Goal: Use online tool/utility: Utilize a website feature to perform a specific function

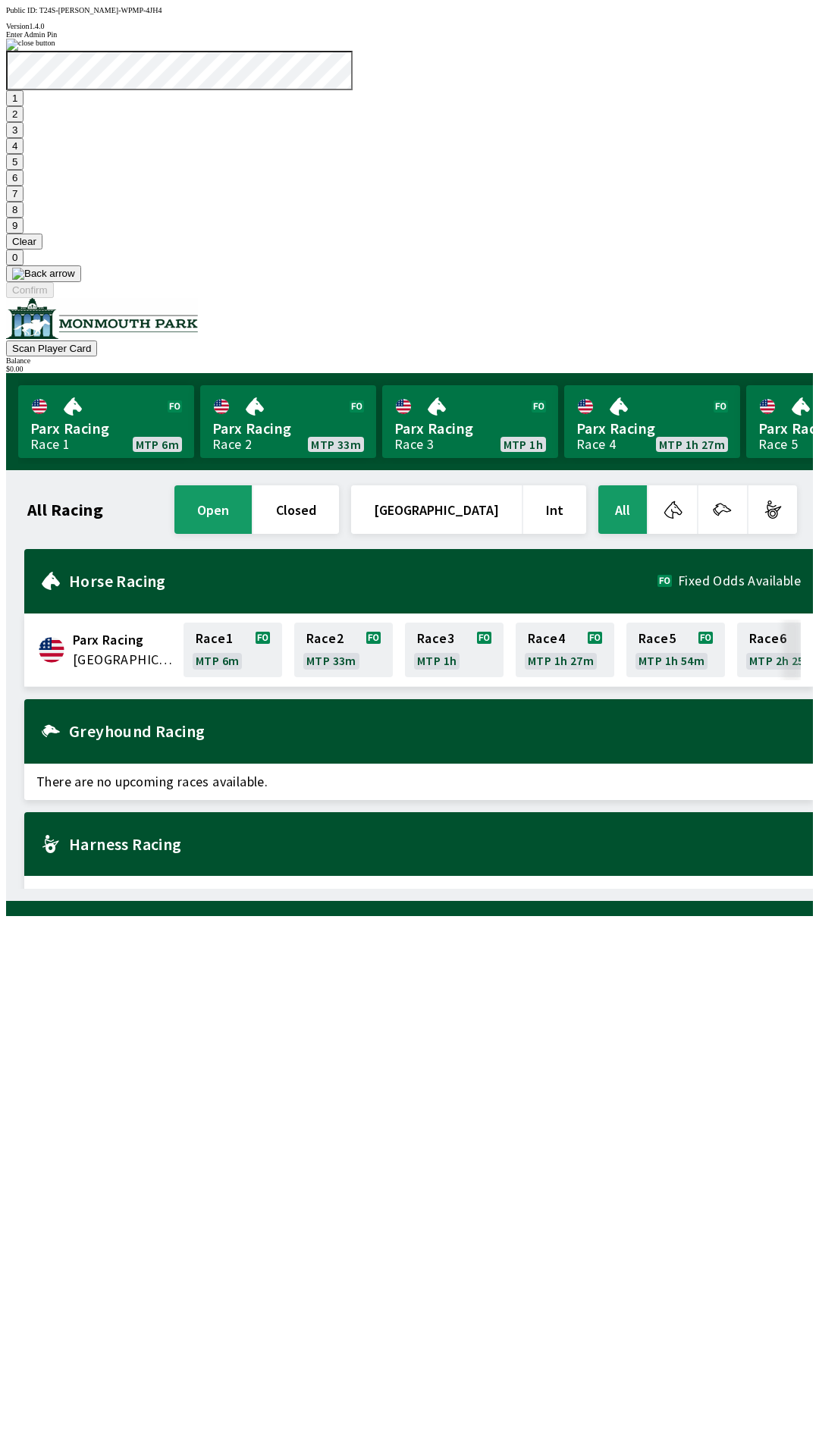
click at [24, 201] on button "7" at bounding box center [14, 194] width 17 height 16
click at [24, 138] on button "3" at bounding box center [14, 131] width 17 height 16
click at [54, 298] on button "Confirm" at bounding box center [29, 290] width 48 height 16
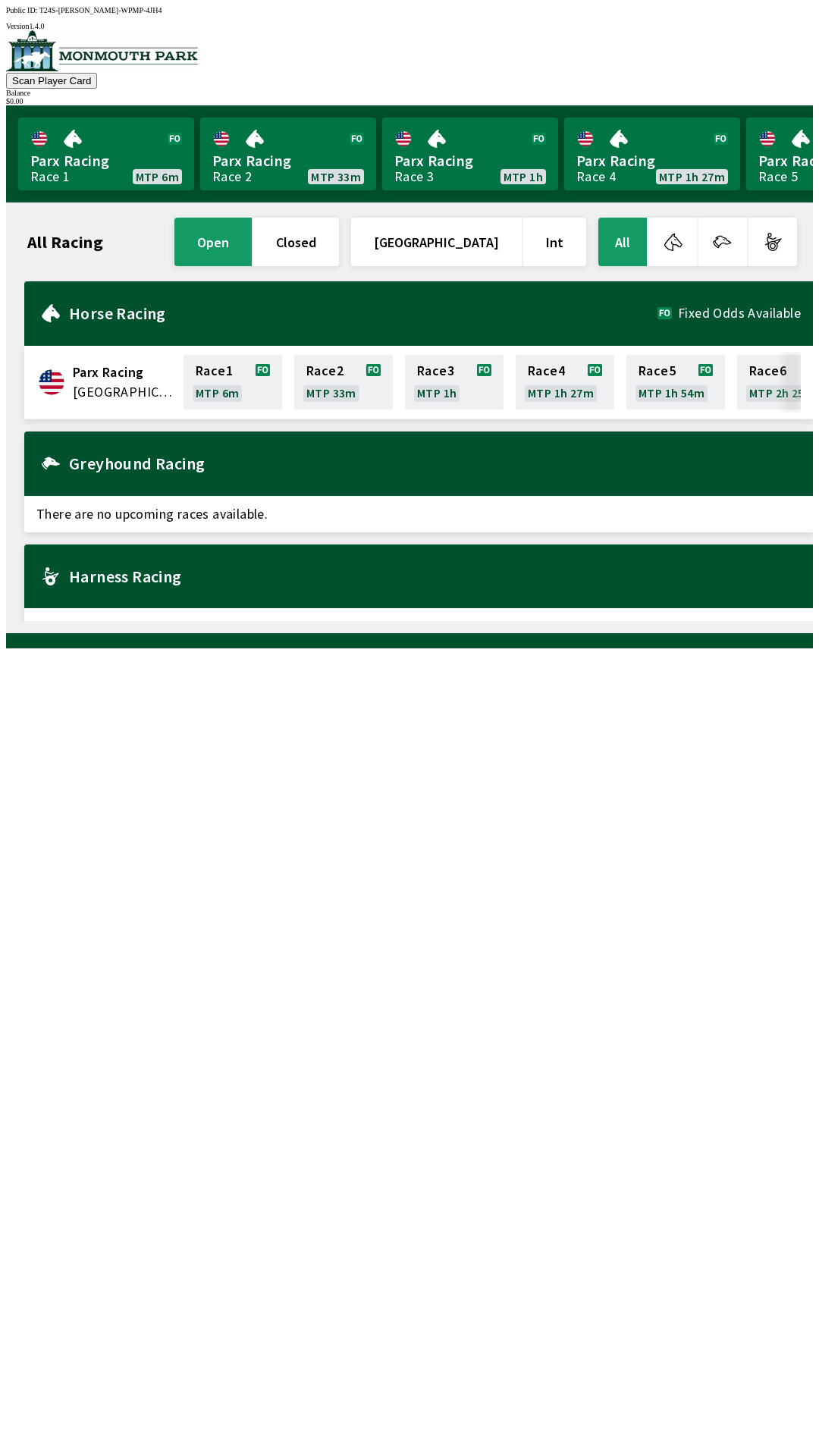
click at [364, 622] on div "All Racing open closed United States Int All Parx Racing United States Race 1 M…" at bounding box center [415, 418] width 795 height 406
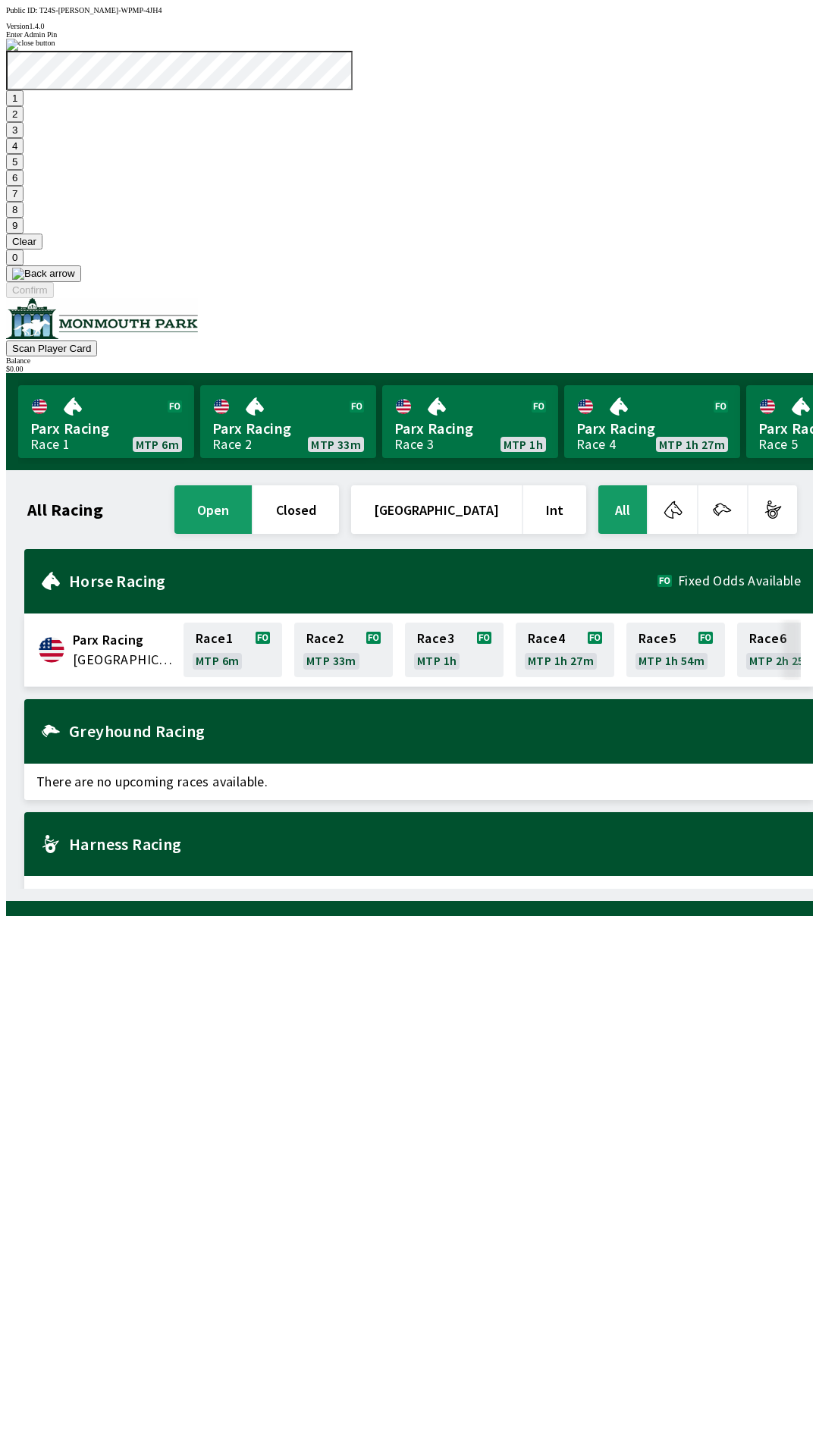
click at [24, 106] on button "1" at bounding box center [14, 99] width 17 height 16
click at [24, 233] on button "9" at bounding box center [14, 226] width 17 height 16
click at [24, 201] on button "7" at bounding box center [14, 194] width 17 height 16
click at [24, 138] on button "3" at bounding box center [14, 131] width 17 height 16
click at [54, 298] on button "Confirm" at bounding box center [29, 290] width 48 height 16
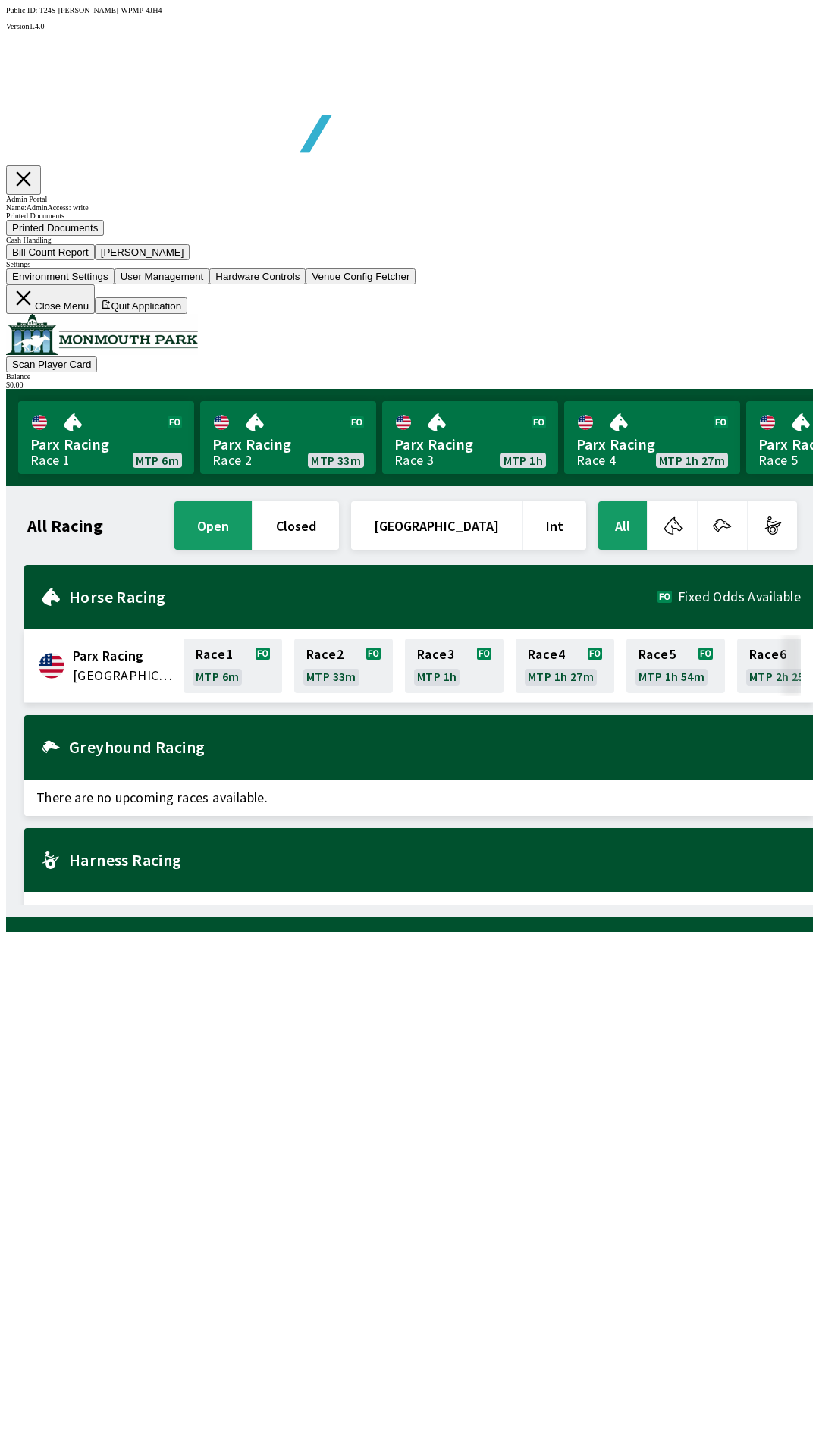
click at [95, 260] on button "Bill Count Report" at bounding box center [50, 252] width 89 height 16
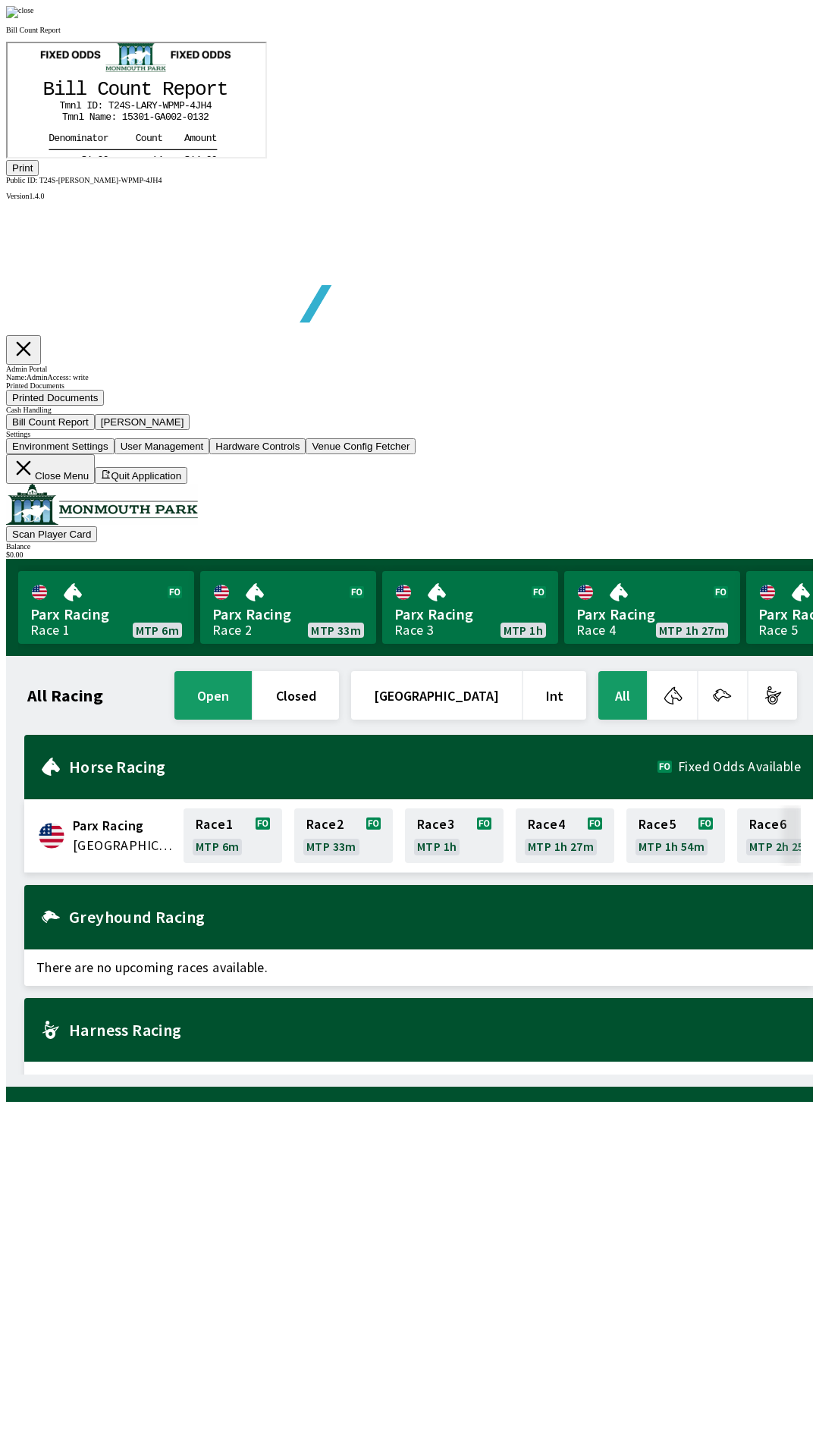
scroll to position [178, 0]
click at [38, 176] on button "Print" at bounding box center [22, 168] width 33 height 16
click at [705, 18] on div at bounding box center [409, 11] width 807 height 12
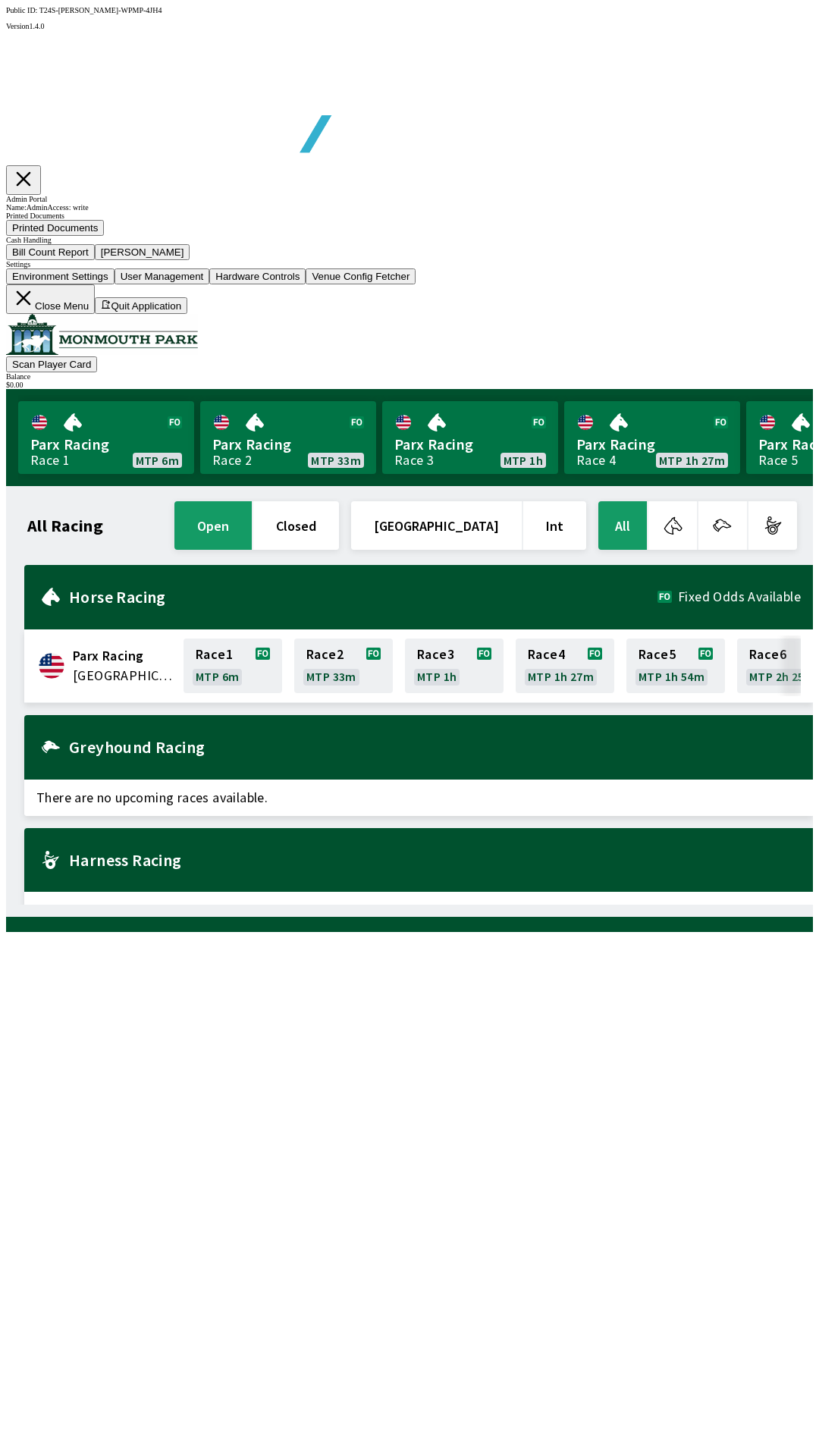
click at [190, 260] on button "[PERSON_NAME]" at bounding box center [142, 252] width 95 height 16
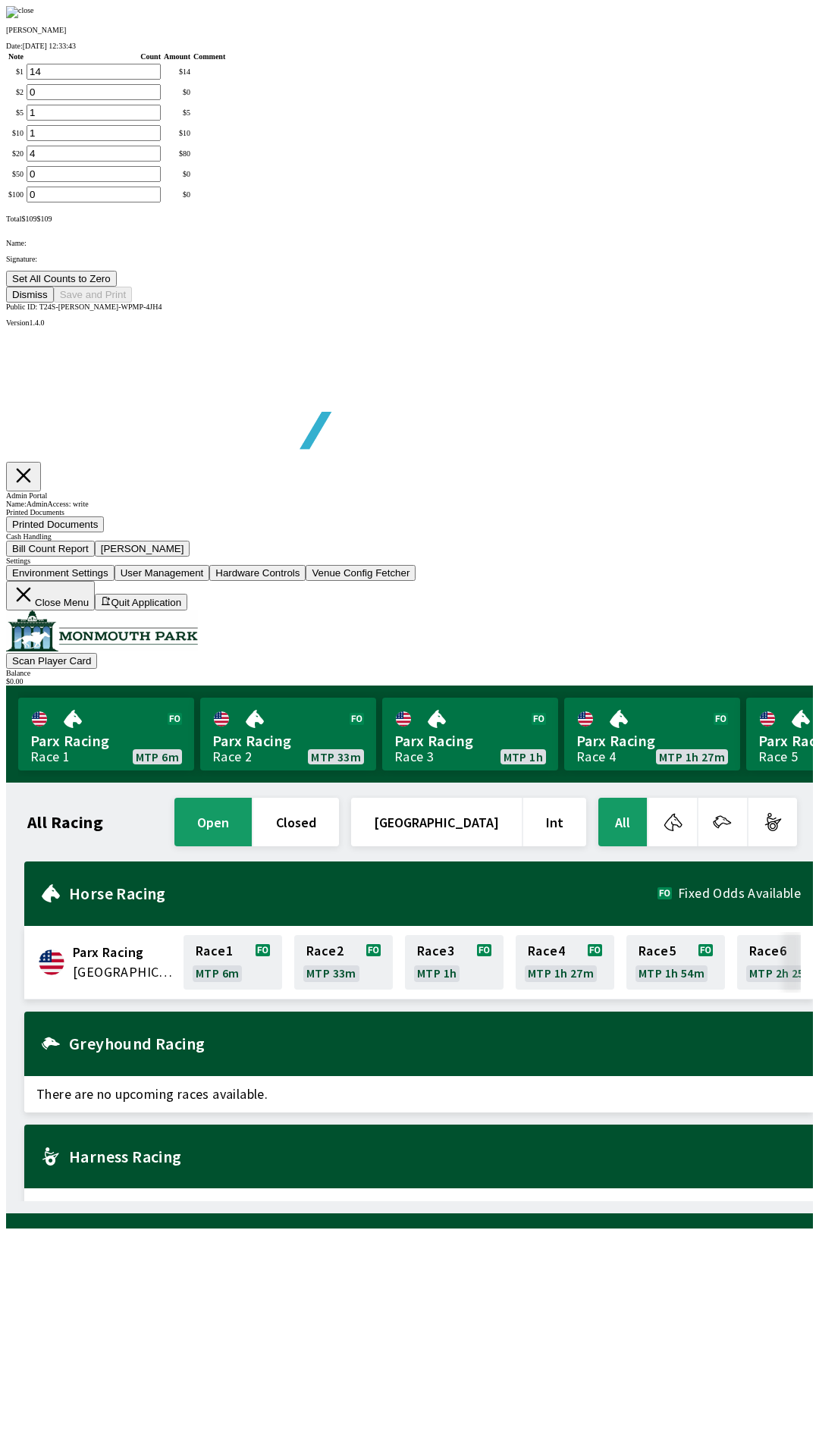
click at [117, 286] on button "Set All Counts to Zero" at bounding box center [61, 279] width 111 height 16
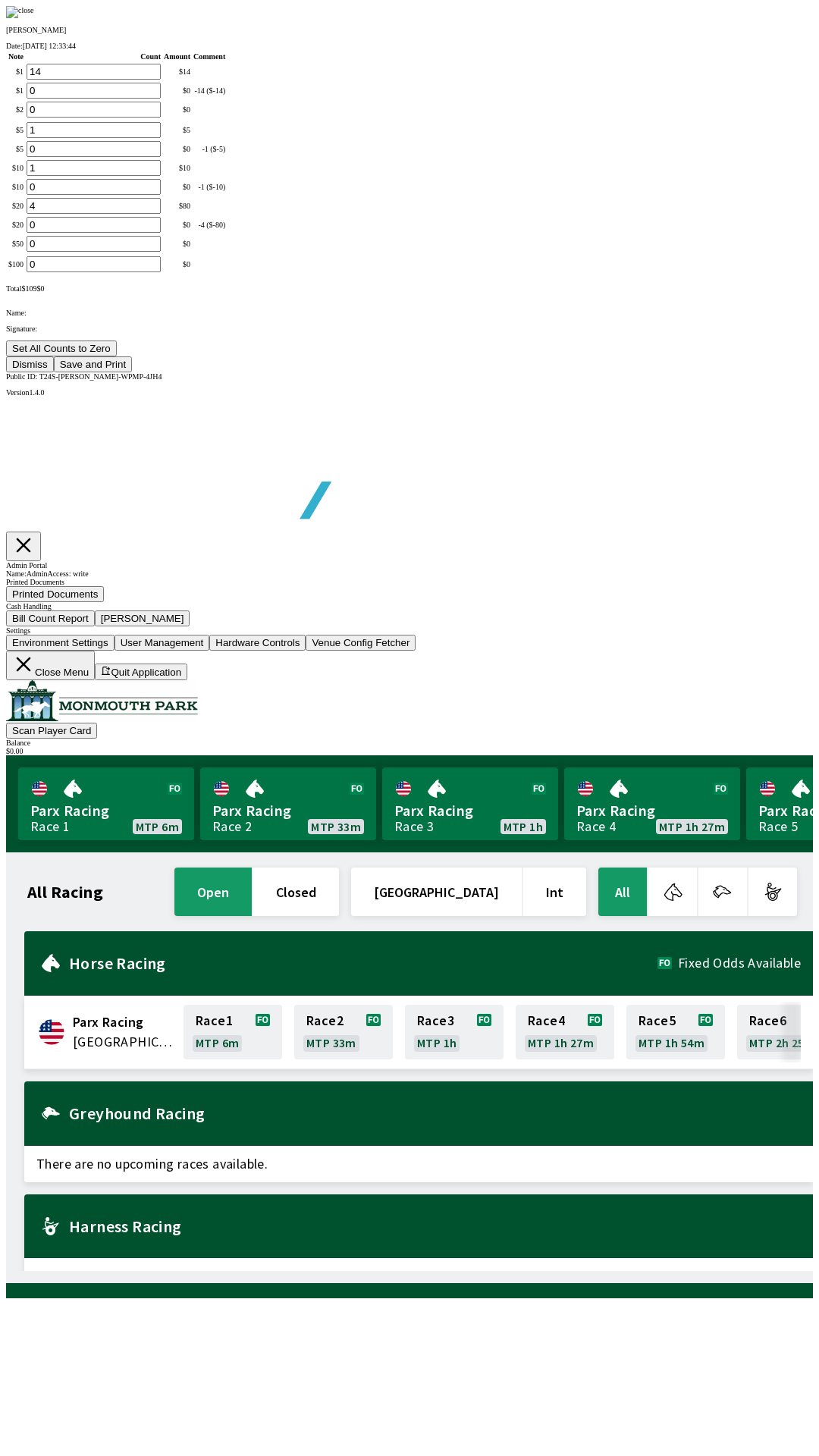
click at [132, 373] on button "Save and Print" at bounding box center [93, 365] width 78 height 16
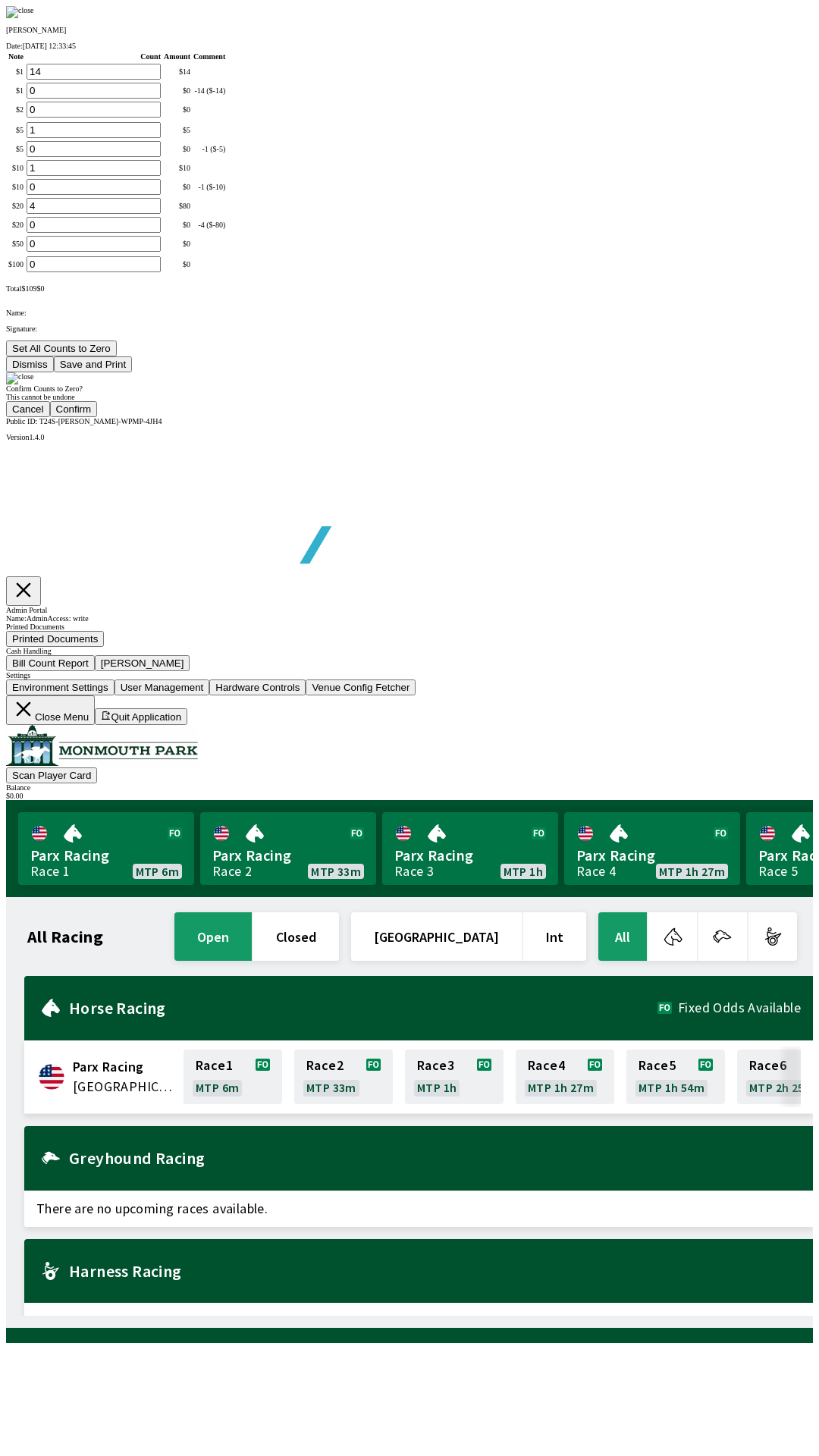
click at [98, 417] on button "Confirm" at bounding box center [73, 409] width 48 height 16
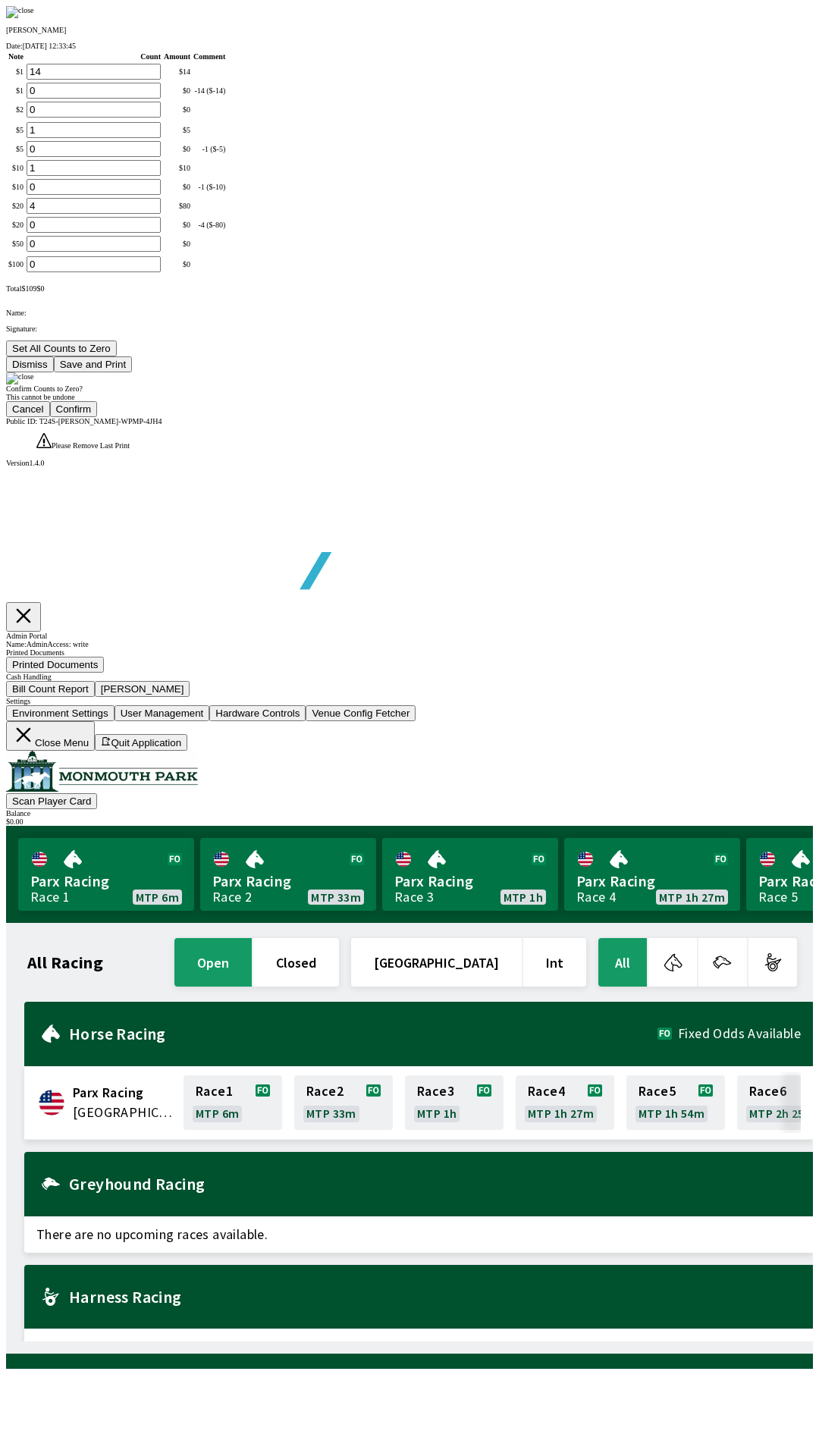
type input "0"
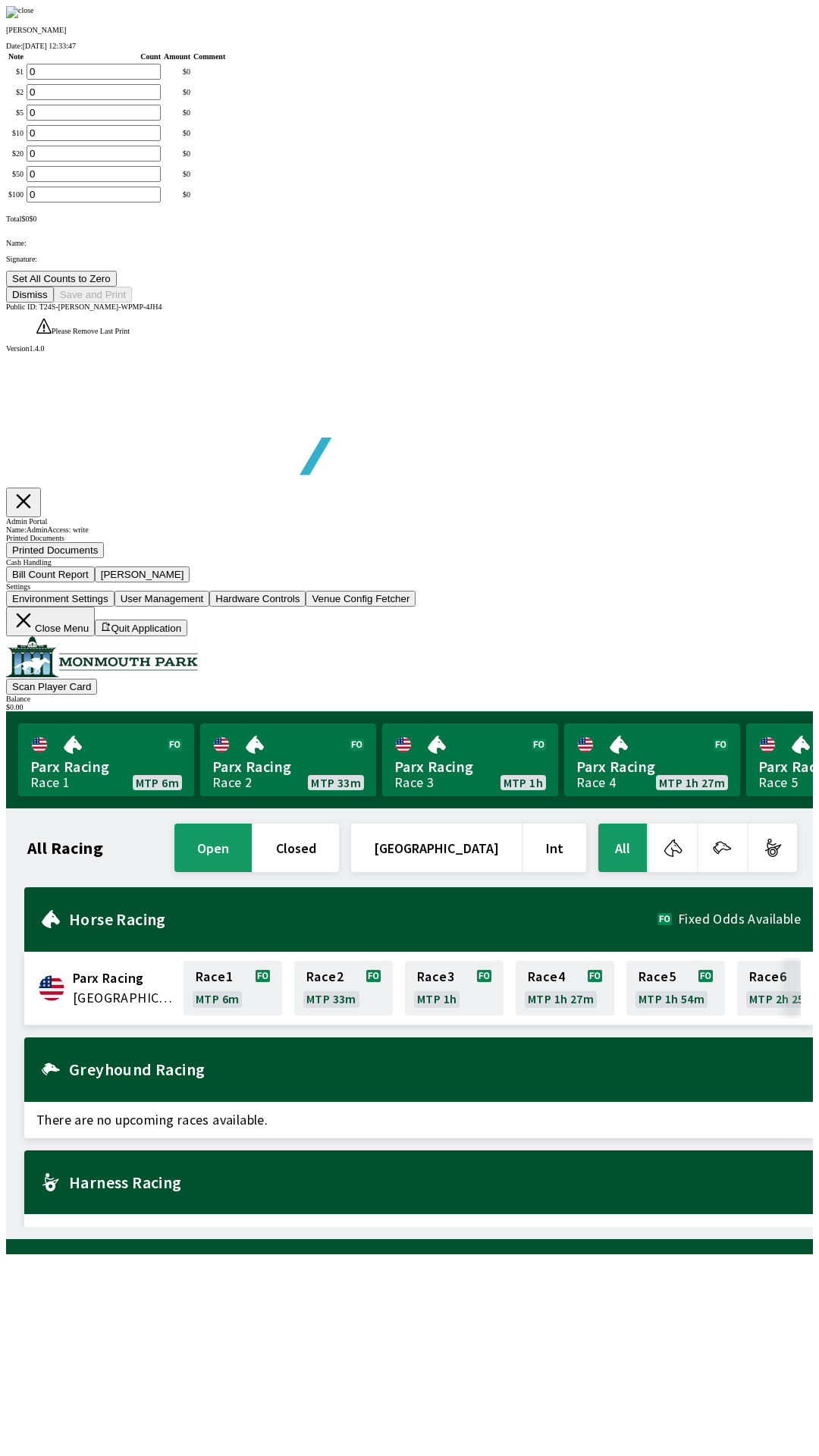
click at [54, 303] on button "Dismiss" at bounding box center [29, 294] width 48 height 16
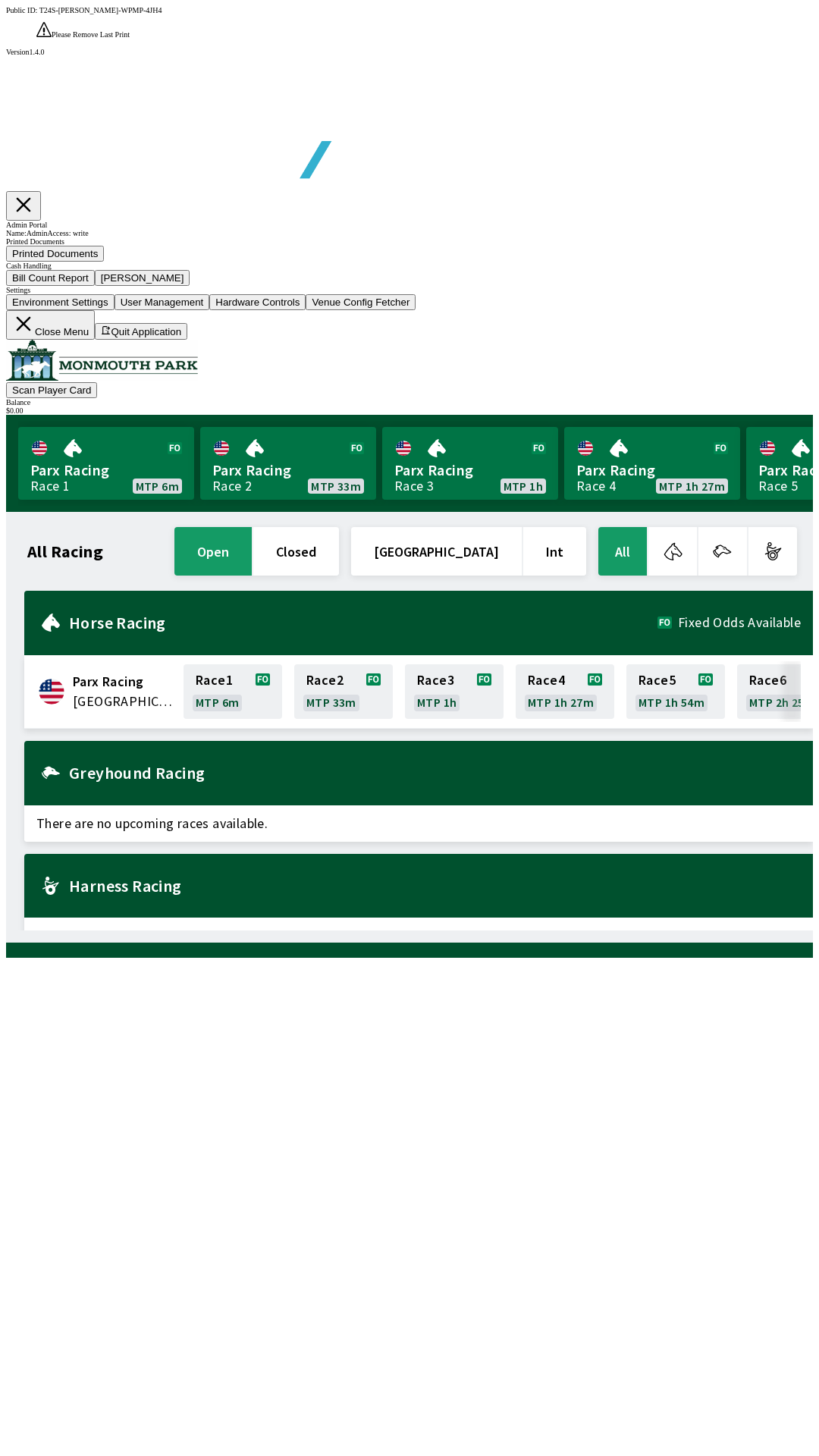
click at [95, 340] on button "Close Menu" at bounding box center [50, 325] width 89 height 29
